Goal: Navigation & Orientation: Go to known website

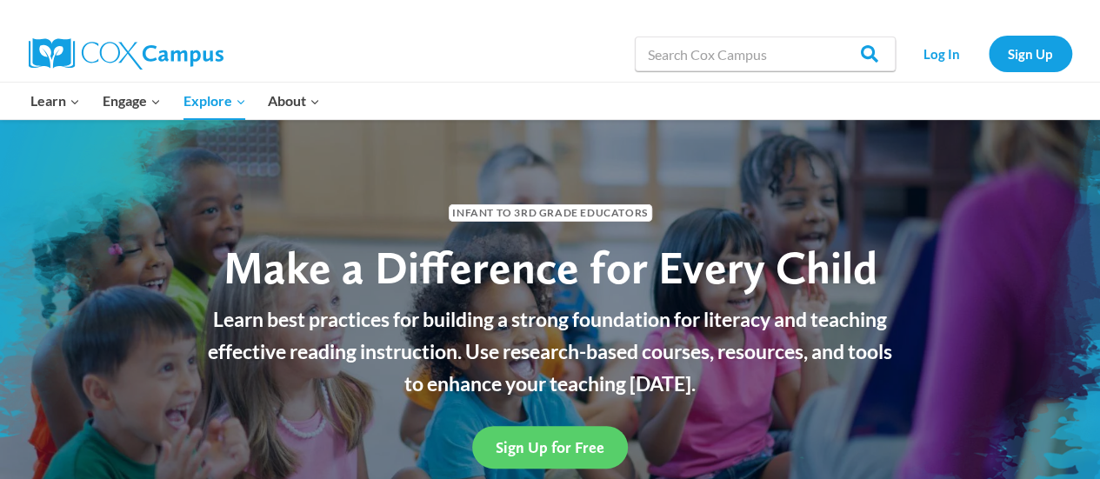
scroll to position [5, 0]
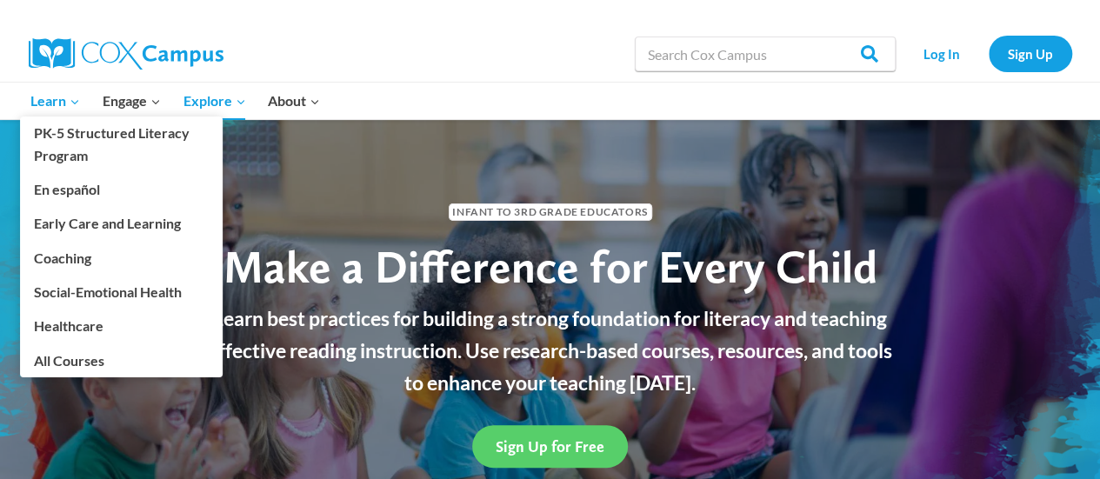
click at [47, 93] on span "Learn Expand" at bounding box center [55, 101] width 50 height 23
click at [55, 114] on link "Learn Expand" at bounding box center [56, 101] width 72 height 37
click at [53, 108] on span "Learn Expand" at bounding box center [55, 101] width 50 height 23
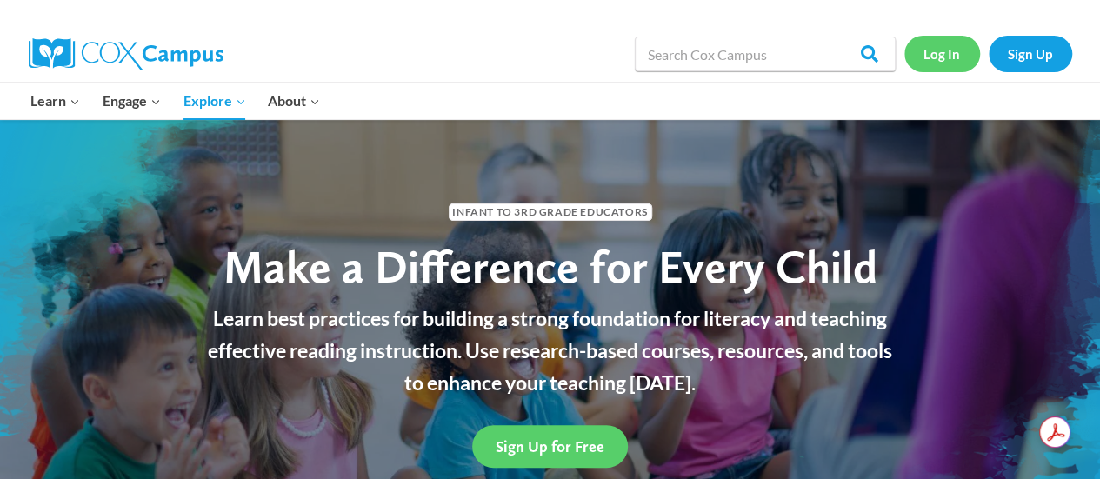
click at [769, 62] on link "Log In" at bounding box center [942, 54] width 76 height 36
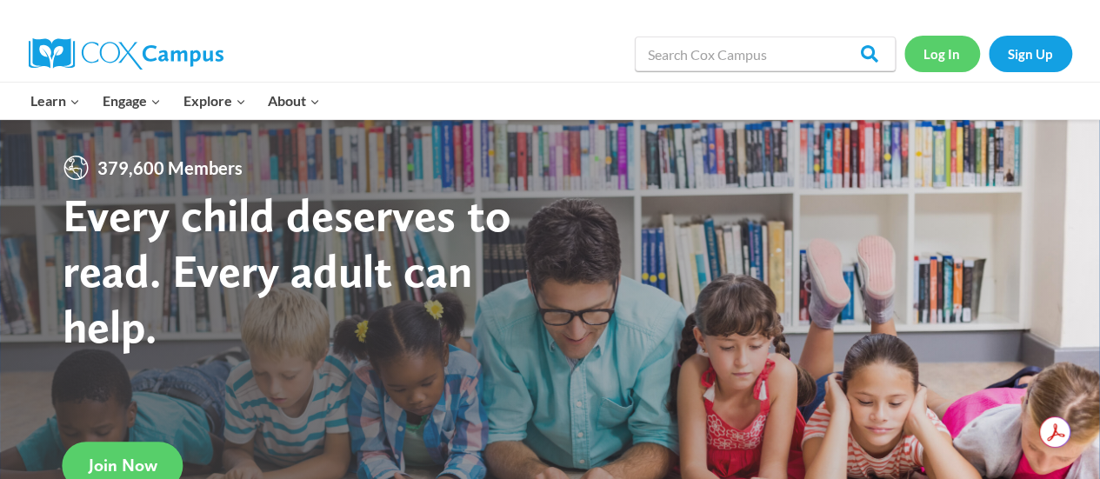
click at [956, 57] on link "Log In" at bounding box center [942, 54] width 76 height 36
